Goal: Information Seeking & Learning: Learn about a topic

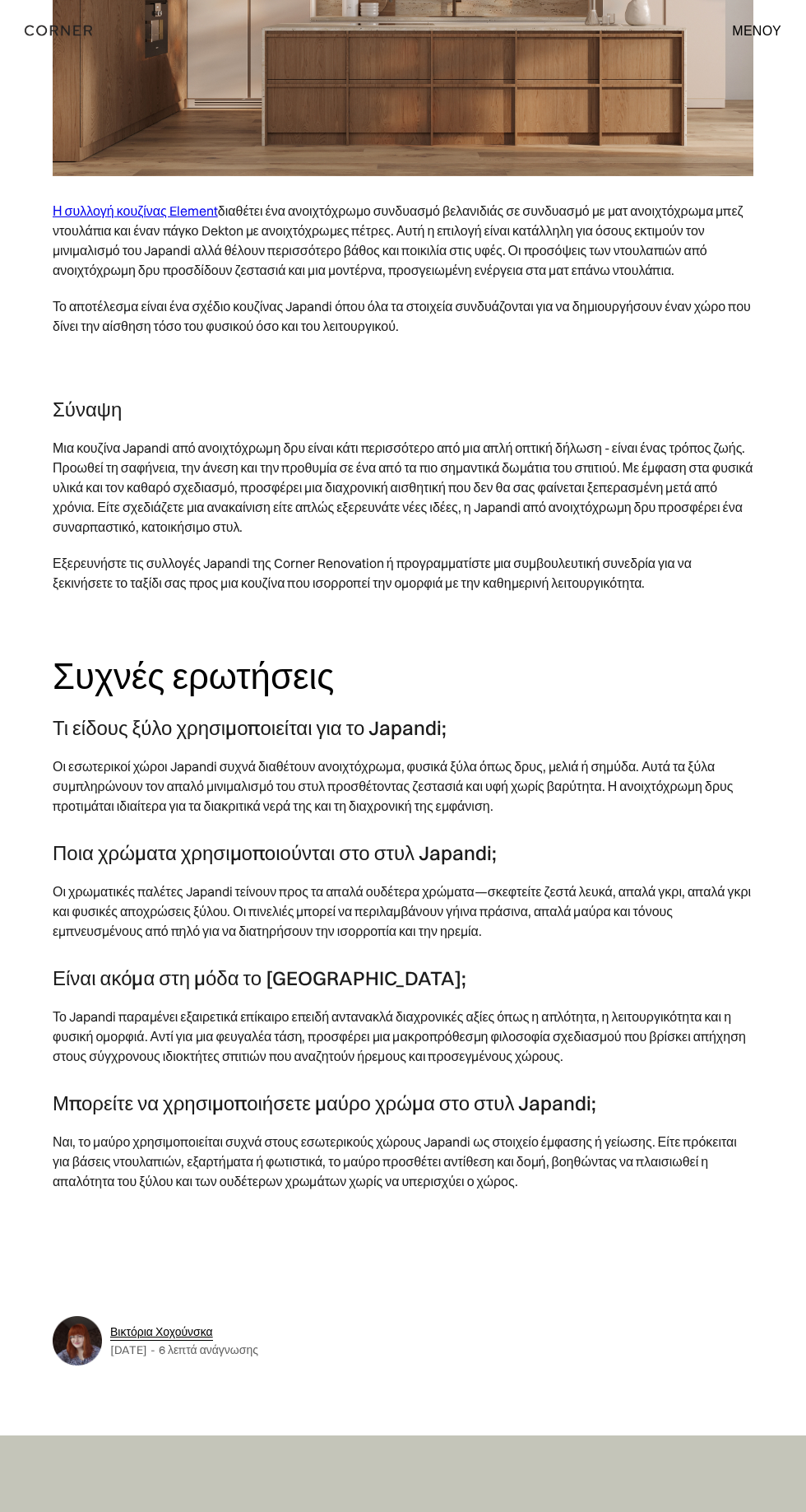
scroll to position [9894, 0]
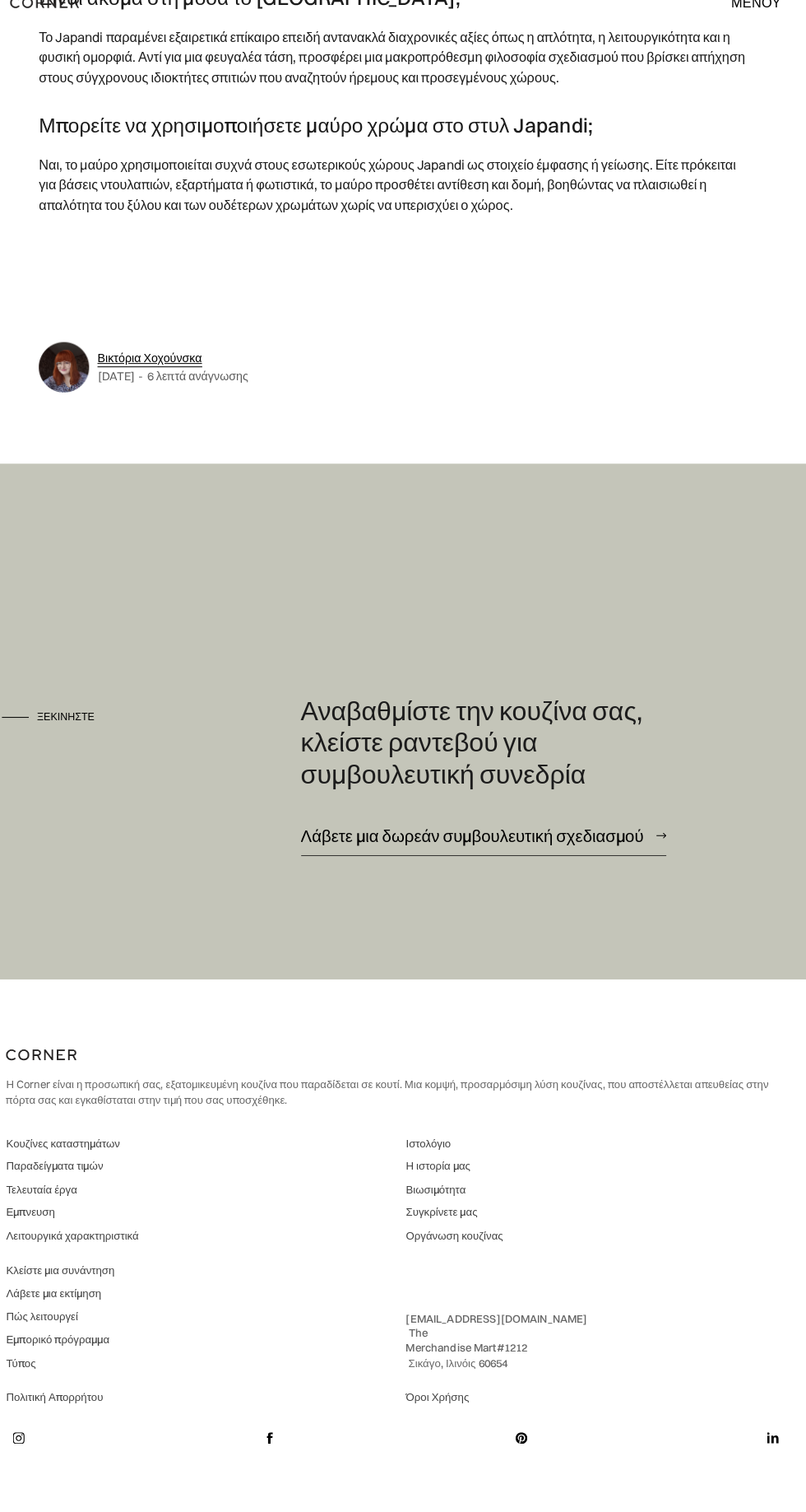
scroll to position [11047, 0]
